Goal: Task Accomplishment & Management: Use online tool/utility

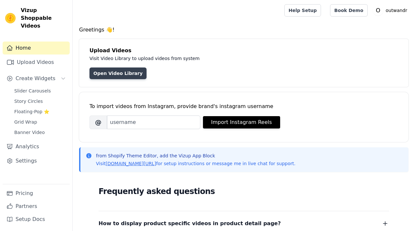
click at [132, 76] on link "Open Video Library" at bounding box center [118, 74] width 57 height 12
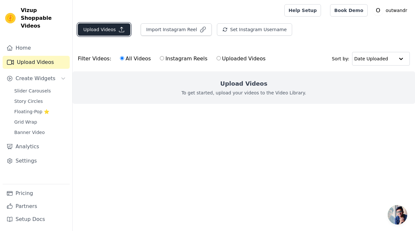
click at [118, 32] on icon "button" at bounding box center [121, 29] width 6 height 6
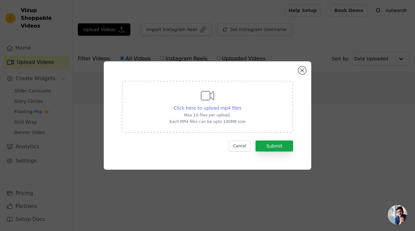
click at [232, 109] on span "Click here to upload mp4 files" at bounding box center [208, 107] width 68 height 5
click at [241, 105] on input "Click here to upload mp4 files Max 10 files per upload. Each MP4 files can be u…" at bounding box center [241, 104] width 0 height 0
click at [225, 110] on span "Click here to upload mp4 files" at bounding box center [208, 107] width 68 height 5
click at [241, 105] on input "Click here to upload mp4 files Max 10 files per upload. Each MP4 files can be u…" at bounding box center [241, 104] width 0 height 0
click at [237, 143] on button "Cancel" at bounding box center [240, 146] width 22 height 11
